Goal: Task Accomplishment & Management: Manage account settings

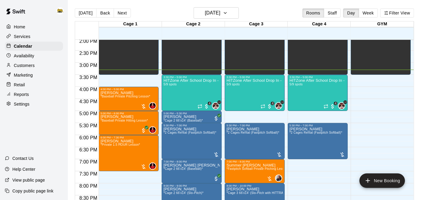
scroll to position [338, 0]
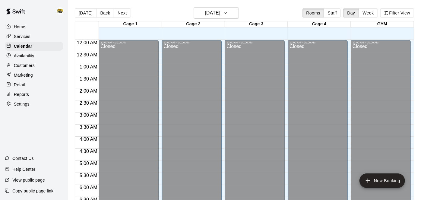
scroll to position [369, 0]
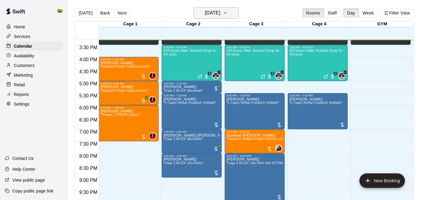
click at [220, 14] on h6 "[DATE]" at bounding box center [212, 13] width 15 height 8
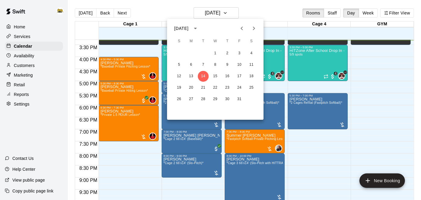
click at [26, 57] on div at bounding box center [210, 100] width 421 height 200
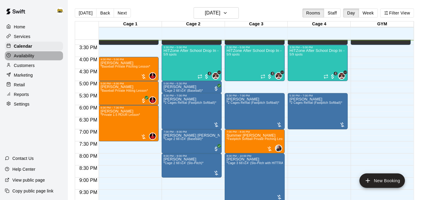
click at [26, 57] on p "Availability" at bounding box center [24, 56] width 21 height 6
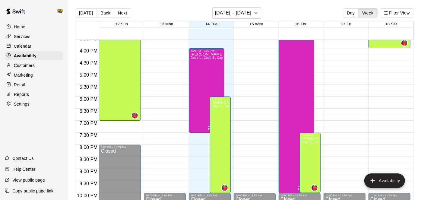
scroll to position [371, 0]
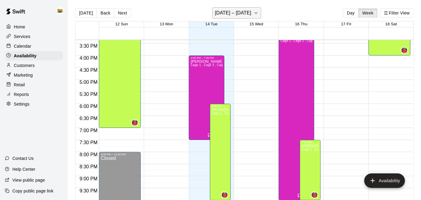
click at [258, 12] on button "October 12 – 18" at bounding box center [236, 12] width 49 height 11
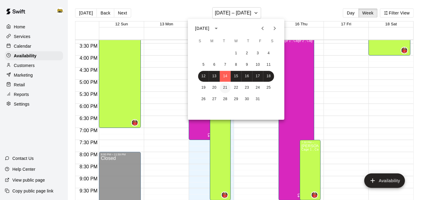
click at [223, 87] on button "21" at bounding box center [225, 87] width 11 height 11
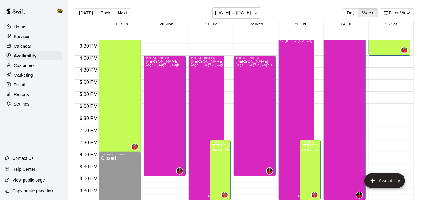
click at [25, 28] on p "Home" at bounding box center [19, 27] width 11 height 6
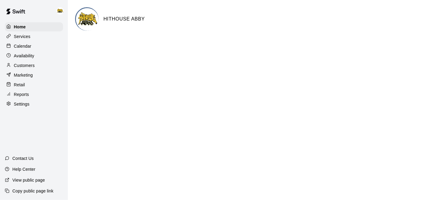
click at [27, 45] on p "Calendar" at bounding box center [22, 46] width 17 height 6
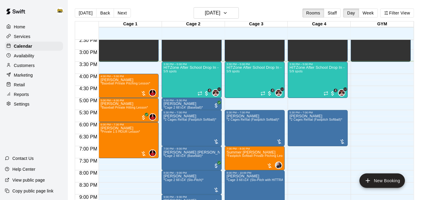
scroll to position [351, 0]
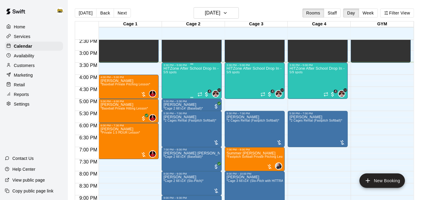
click at [169, 73] on span "5/9 spots" at bounding box center [169, 72] width 13 height 3
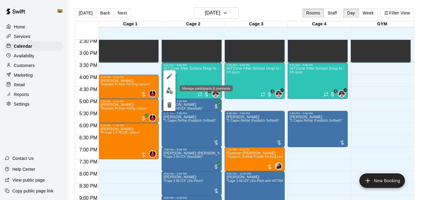
click at [169, 90] on img "edit" at bounding box center [169, 90] width 7 height 7
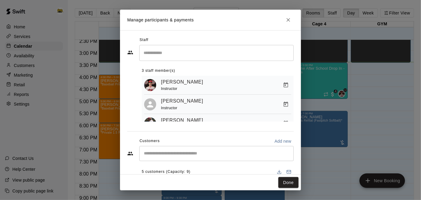
scroll to position [5, 0]
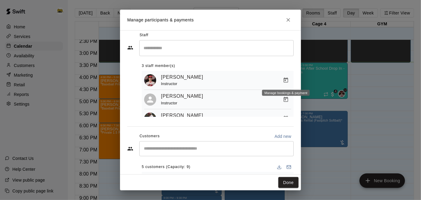
click at [285, 81] on icon "Manage bookings & payment" at bounding box center [286, 80] width 6 height 6
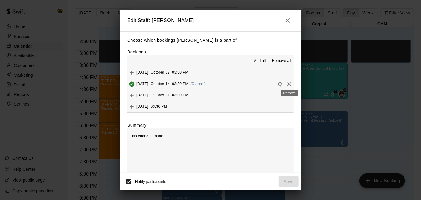
click at [292, 83] on button "Remove" at bounding box center [289, 84] width 9 height 9
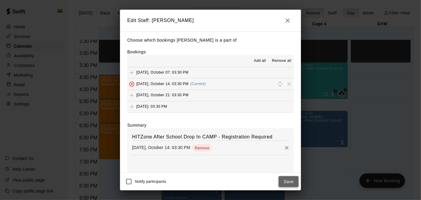
click at [294, 182] on button "Save" at bounding box center [289, 181] width 20 height 11
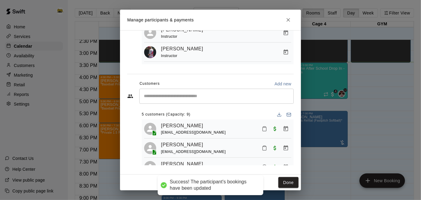
scroll to position [52, 0]
click at [265, 130] on icon "Mark attendance" at bounding box center [264, 128] width 5 height 5
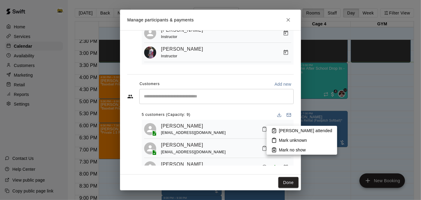
click at [273, 130] on icon at bounding box center [273, 130] width 5 height 5
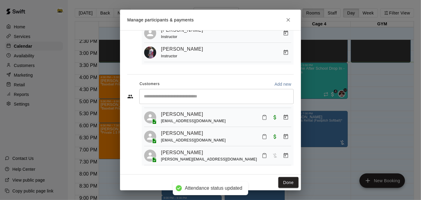
scroll to position [51, 0]
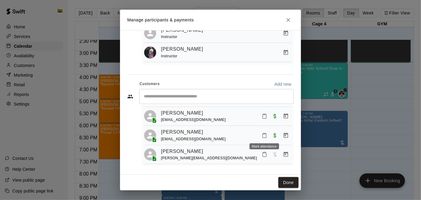
click at [264, 134] on icon "Mark attendance" at bounding box center [264, 135] width 5 height 5
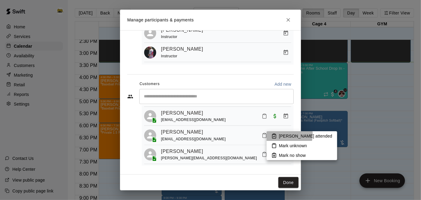
click at [276, 134] on icon at bounding box center [274, 136] width 4 height 4
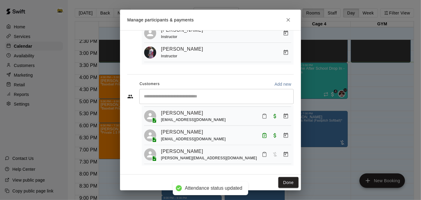
click at [264, 118] on button "Mark attendance" at bounding box center [264, 116] width 10 height 10
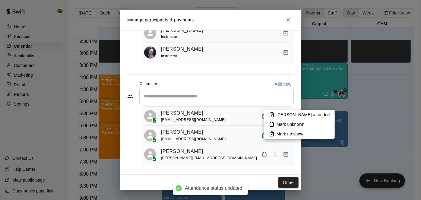
click at [275, 117] on li "Mark attended" at bounding box center [299, 115] width 71 height 10
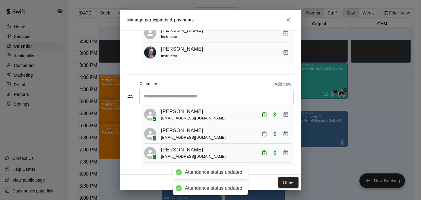
scroll to position [12, 0]
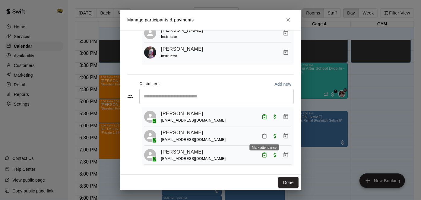
click at [266, 136] on icon "Mark attendance" at bounding box center [265, 136] width 4 height 4
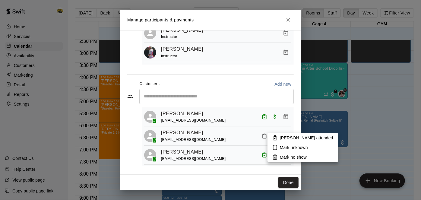
click at [285, 137] on p "Mark attended" at bounding box center [306, 138] width 53 height 6
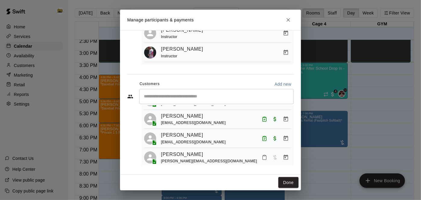
scroll to position [51, 0]
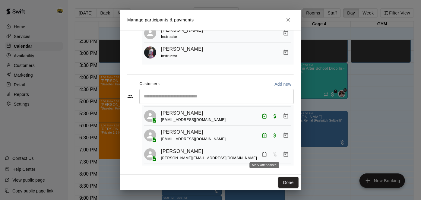
click at [265, 154] on icon "Mark attendance" at bounding box center [264, 154] width 5 height 5
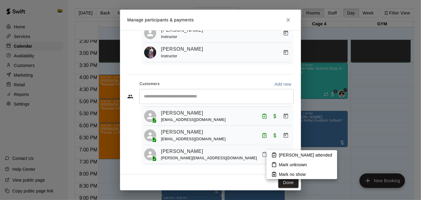
click at [275, 154] on icon at bounding box center [273, 154] width 5 height 5
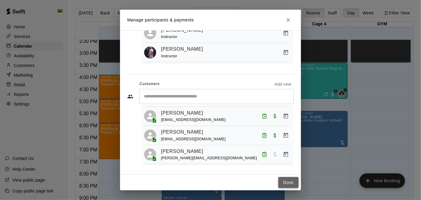
click at [292, 183] on button "Done" at bounding box center [288, 182] width 20 height 11
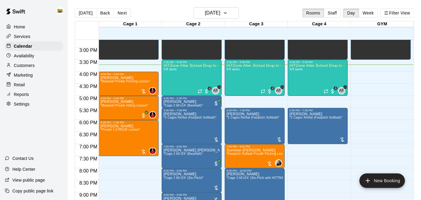
scroll to position [357, 0]
